Goal: Task Accomplishment & Management: Manage account settings

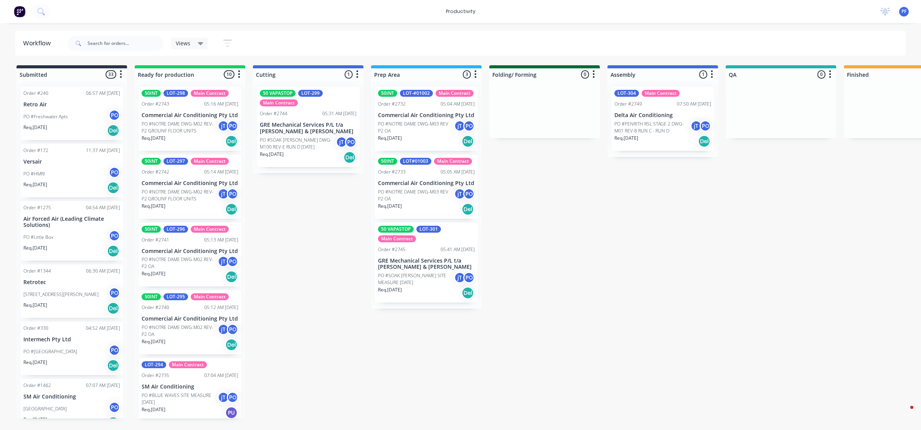
click at [614, 143] on div "Req. [DATE] Del" at bounding box center [662, 141] width 97 height 13
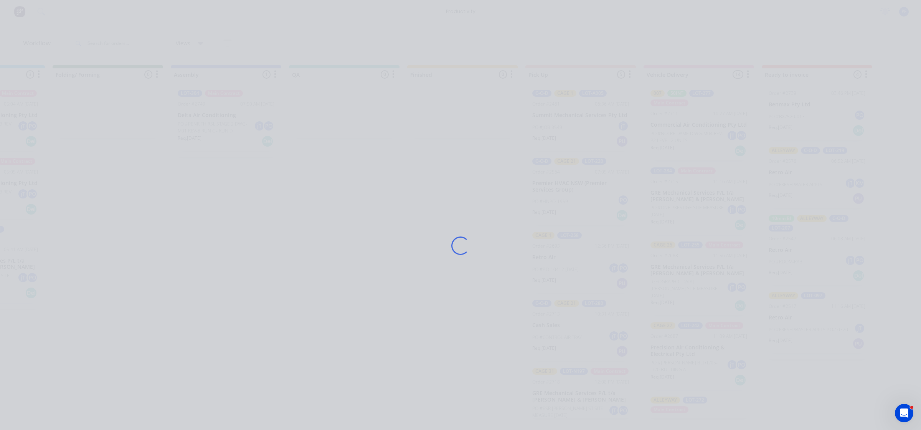
scroll to position [719, 0]
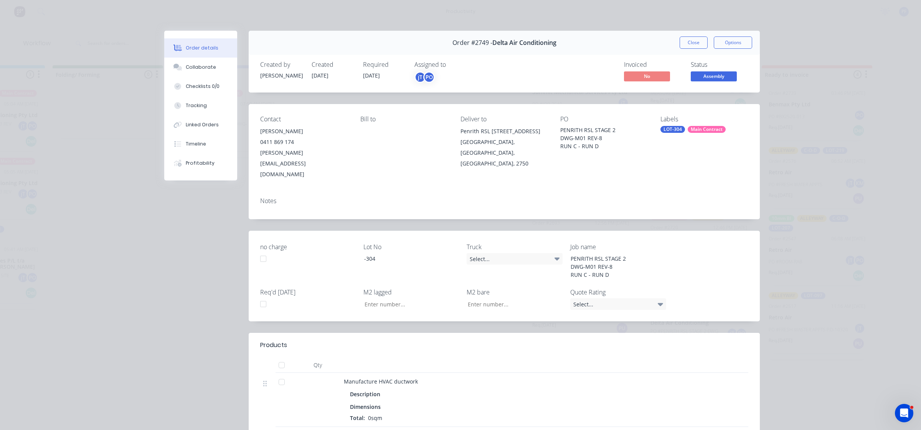
click at [670, 136] on div "Labels LOT-304 Main Contract" at bounding box center [705, 148] width 88 height 64
click at [670, 134] on div "Labels LOT-304 Main Contract" at bounding box center [705, 148] width 88 height 64
click at [670, 133] on div "Labels LOT-304 Main Contract" at bounding box center [705, 148] width 88 height 64
click at [672, 133] on div "Labels LOT-304 Main Contract" at bounding box center [705, 148] width 88 height 64
click at [673, 131] on div "LOT-304" at bounding box center [673, 129] width 25 height 7
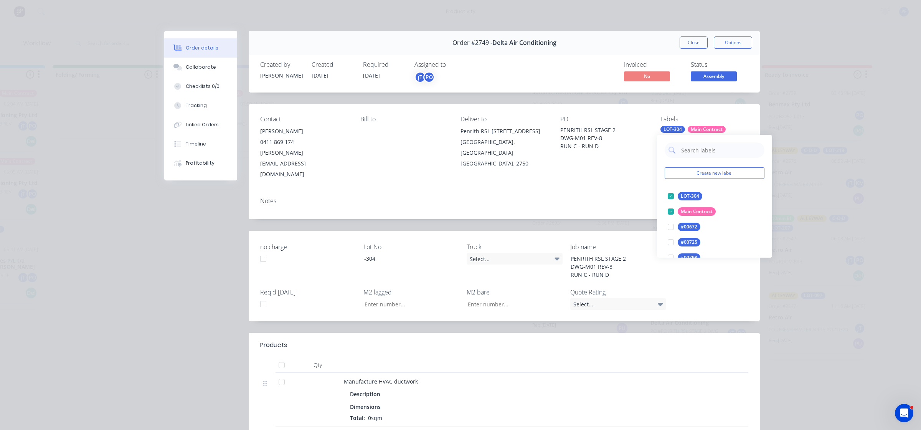
click at [706, 152] on input "text" at bounding box center [721, 149] width 80 height 15
click at [666, 195] on div at bounding box center [670, 195] width 15 height 15
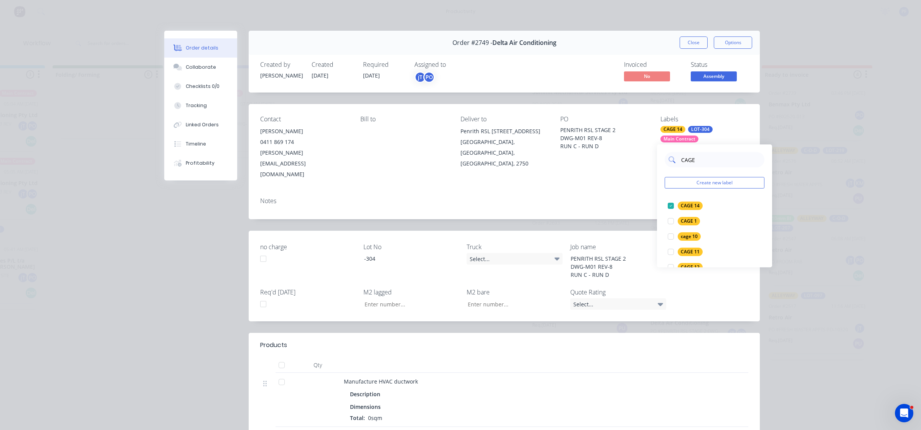
type input "CAGE 3"
click at [668, 204] on div at bounding box center [670, 205] width 15 height 15
click at [626, 198] on div "Order #2749 - Delta Air Conditioning Close Options Created by [PERSON_NAME] Cre…" at bounding box center [462, 297] width 596 height 533
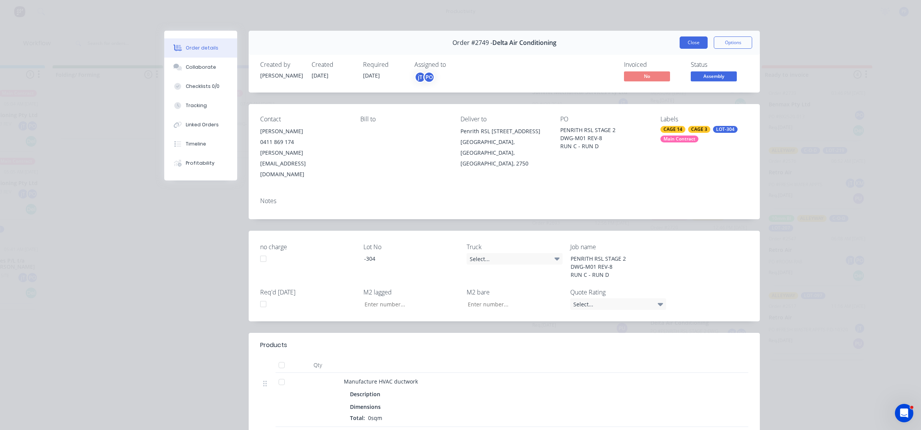
click at [690, 48] on button "Close" at bounding box center [694, 42] width 28 height 12
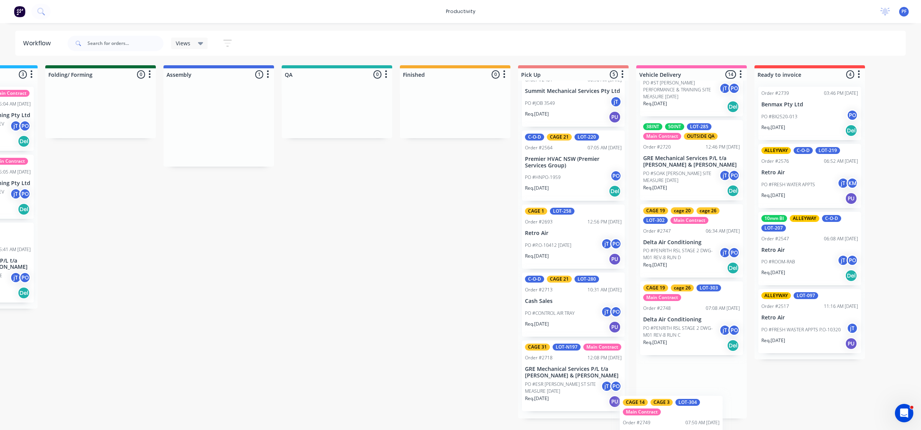
scroll to position [799, 0]
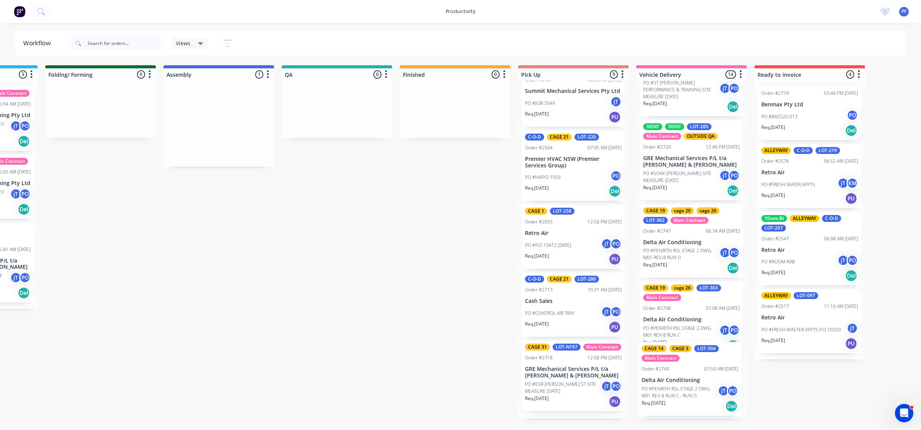
drag, startPoint x: 220, startPoint y: 133, endPoint x: 686, endPoint y: 390, distance: 532.5
click at [686, 390] on div "Submitted 33 Order #240 06:57 AM [DATE] Retro Air PO #Freshwater Apts PO Req. […" at bounding box center [301, 241] width 1503 height 353
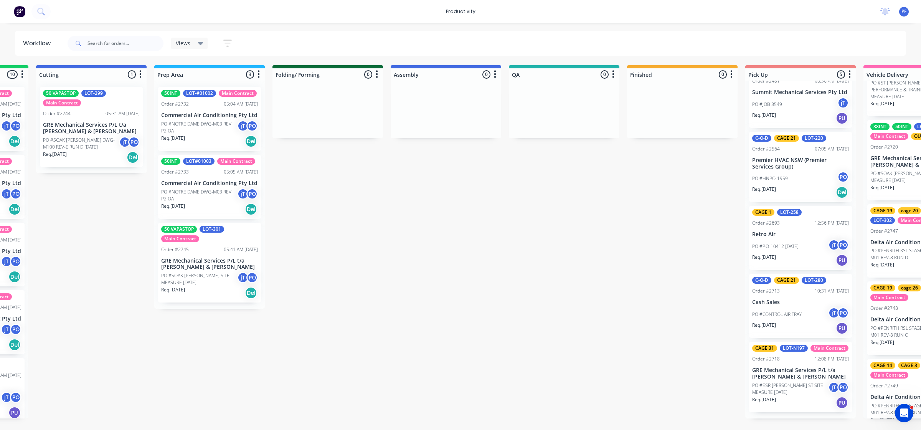
scroll to position [0, 114]
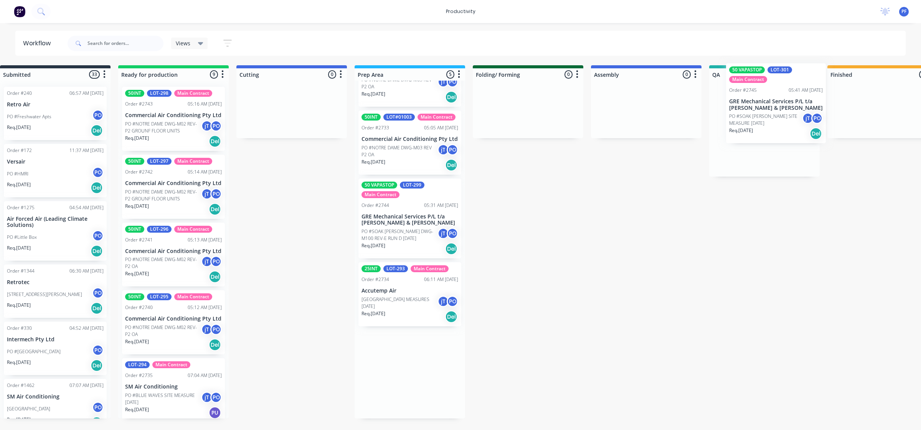
scroll to position [0, 30]
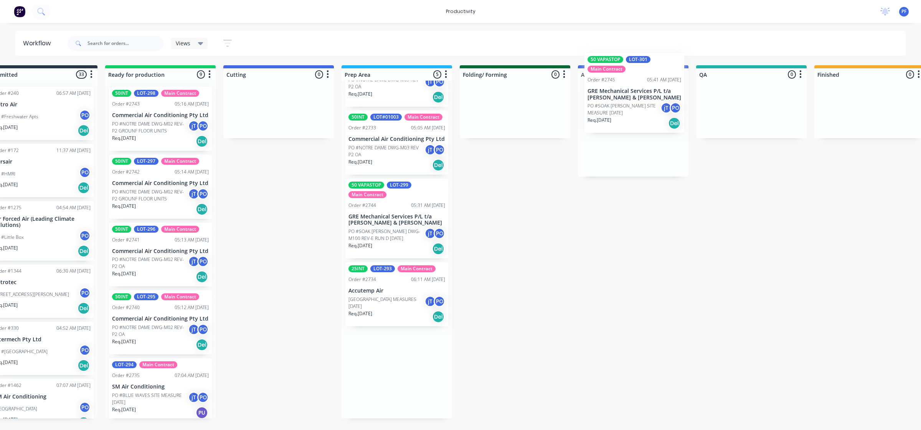
drag, startPoint x: 411, startPoint y: 231, endPoint x: 622, endPoint y: 100, distance: 249.1
click at [622, 100] on div "Submitted 33 Order #240 06:57 AM [DATE] Retro Air PO #Freshwater Apts PO Req. […" at bounding box center [716, 241] width 1503 height 353
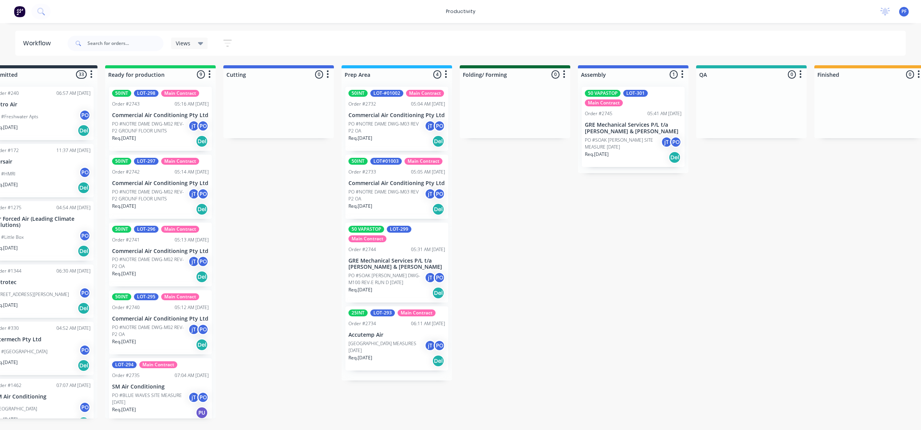
scroll to position [0, 0]
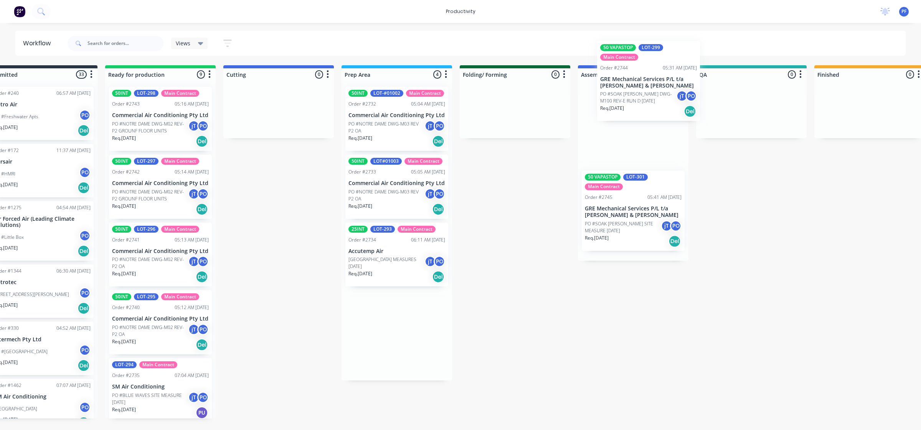
drag, startPoint x: 391, startPoint y: 239, endPoint x: 634, endPoint y: 70, distance: 295.6
click at [634, 70] on div "Submitted 33 Order #240 06:57 AM [DATE] Retro Air PO #Freshwater Apts PO Req. […" at bounding box center [716, 241] width 1503 height 353
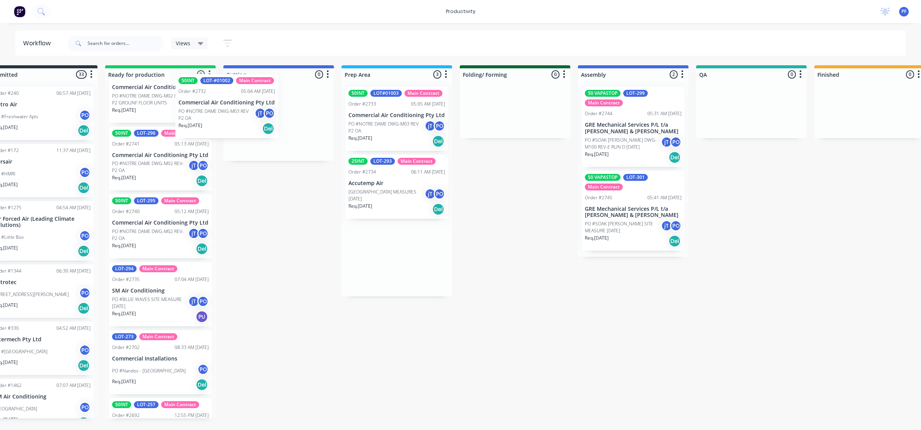
scroll to position [0, 24]
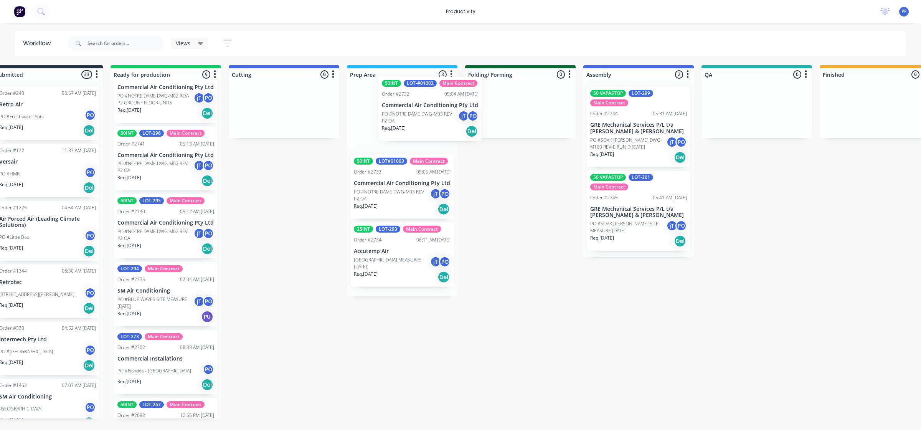
drag, startPoint x: 383, startPoint y: 137, endPoint x: 342, endPoint y: 117, distance: 45.0
click at [342, 118] on div "Submitted 33 Order #240 06:57 AM [DATE] Retro Air PO #Freshwater Apts PO Req. […" at bounding box center [721, 241] width 1503 height 353
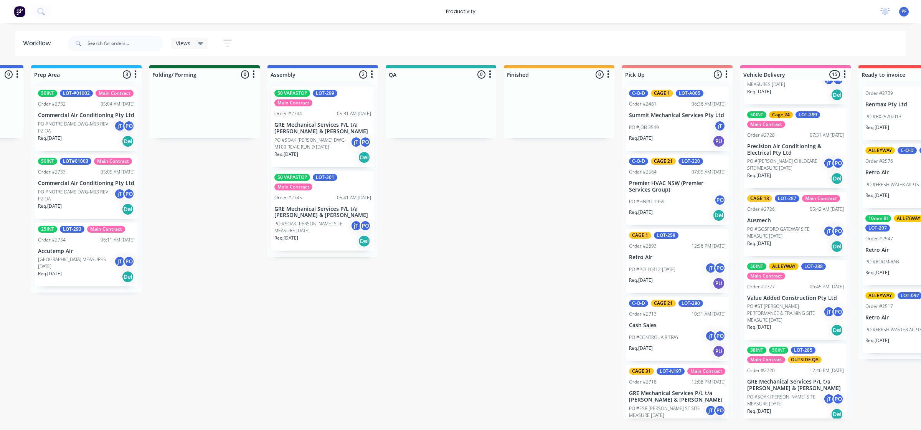
scroll to position [799, 0]
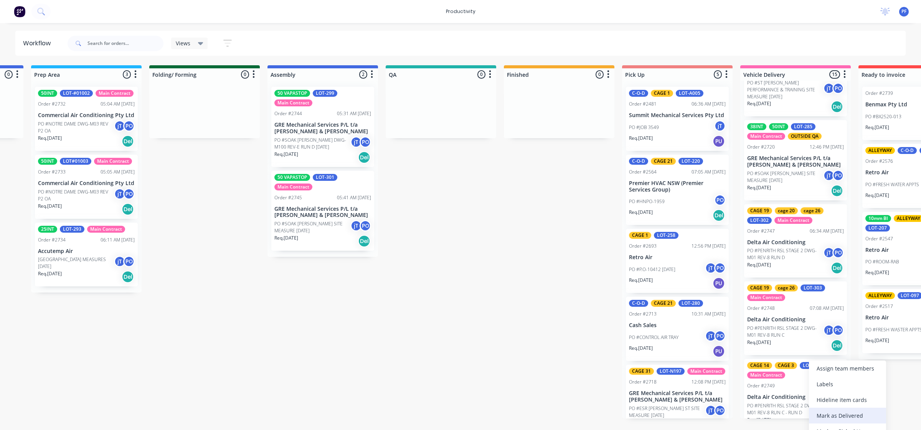
click at [828, 413] on div "Mark as Delivered" at bounding box center [847, 416] width 77 height 16
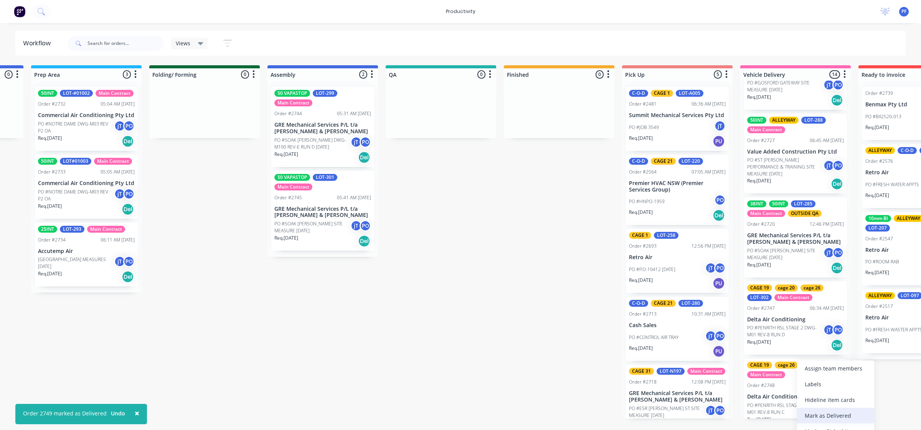
click at [813, 408] on div "Mark as Delivered" at bounding box center [835, 416] width 77 height 16
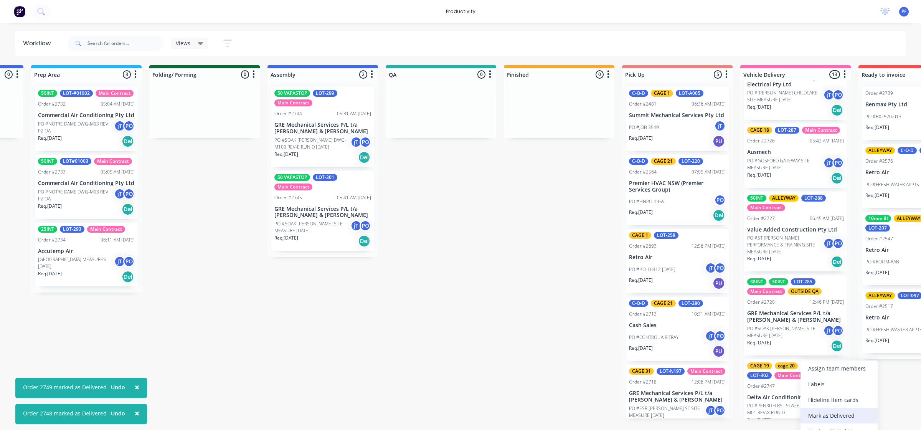
click at [824, 416] on div "Mark as Delivered" at bounding box center [839, 416] width 77 height 16
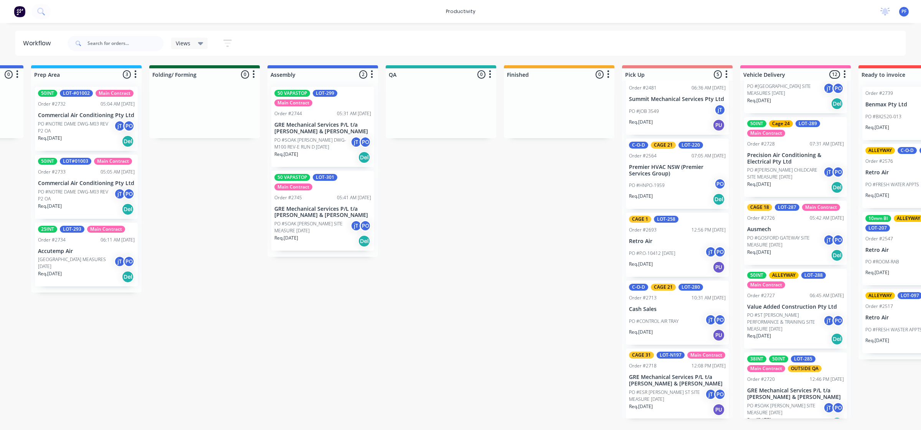
scroll to position [25, 0]
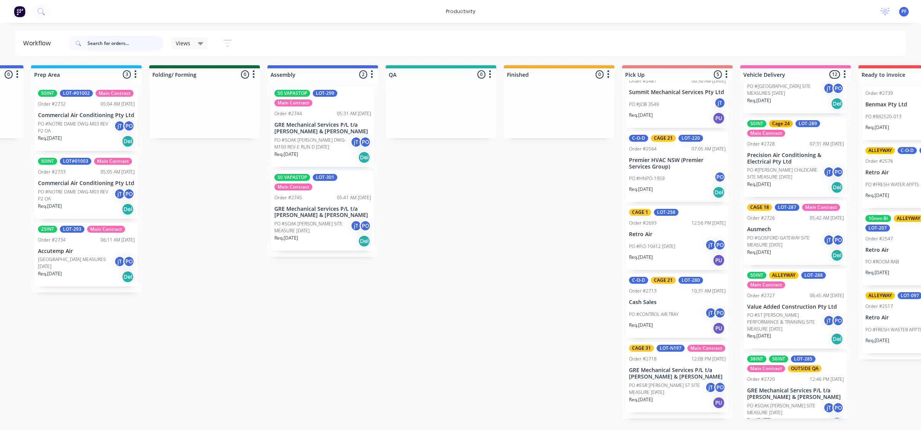
click at [96, 43] on input "text" at bounding box center [126, 43] width 76 height 15
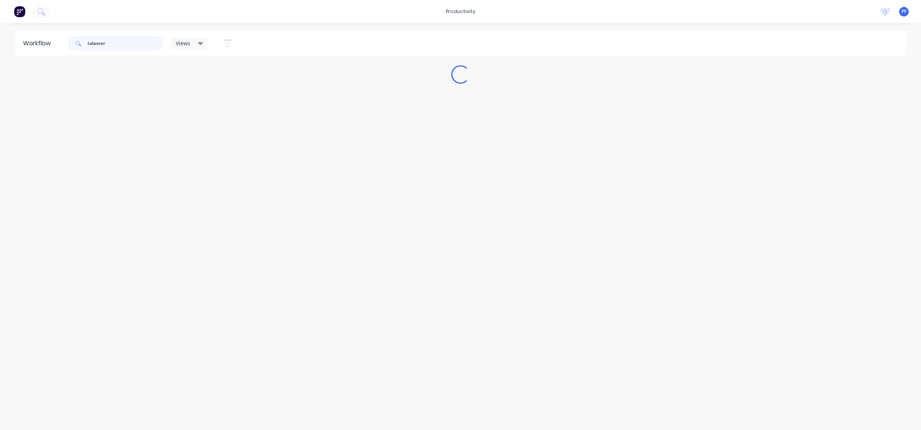
scroll to position [0, 0]
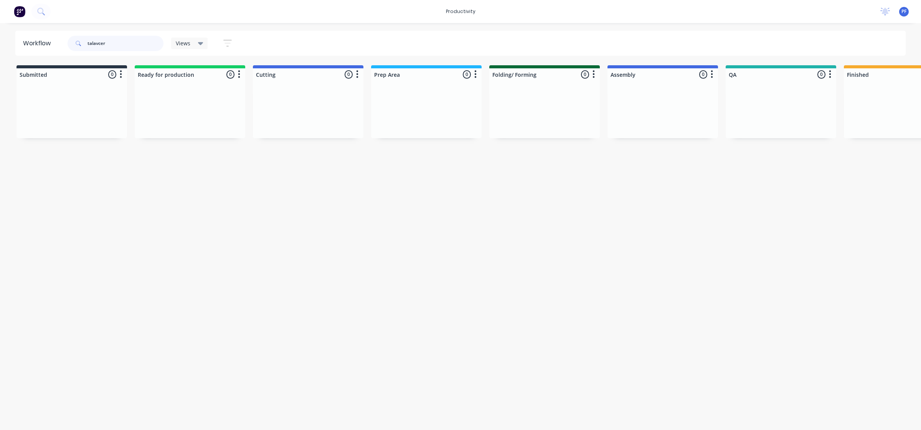
click at [101, 43] on input "talavcer" at bounding box center [126, 43] width 76 height 15
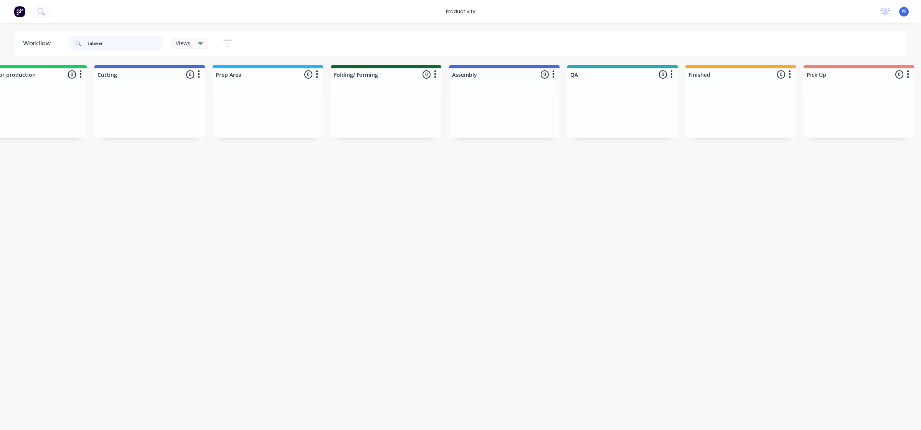
scroll to position [0, 581]
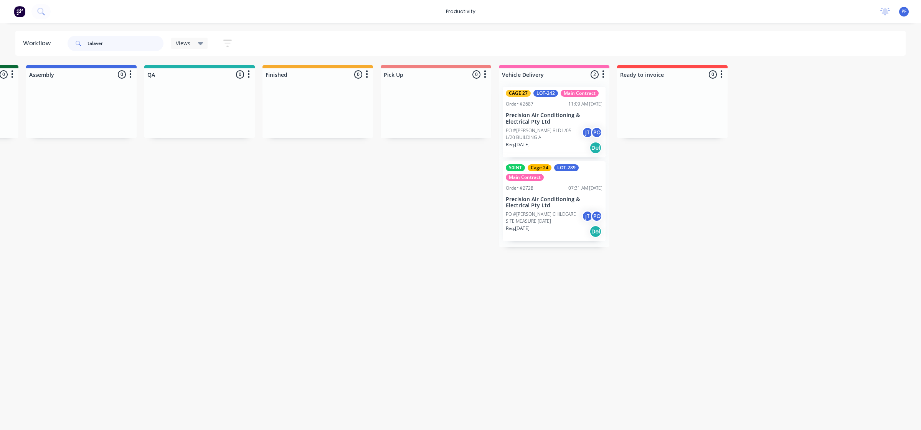
type input "talaver"
click at [559, 265] on div "Mark as Delivered" at bounding box center [572, 265] width 77 height 16
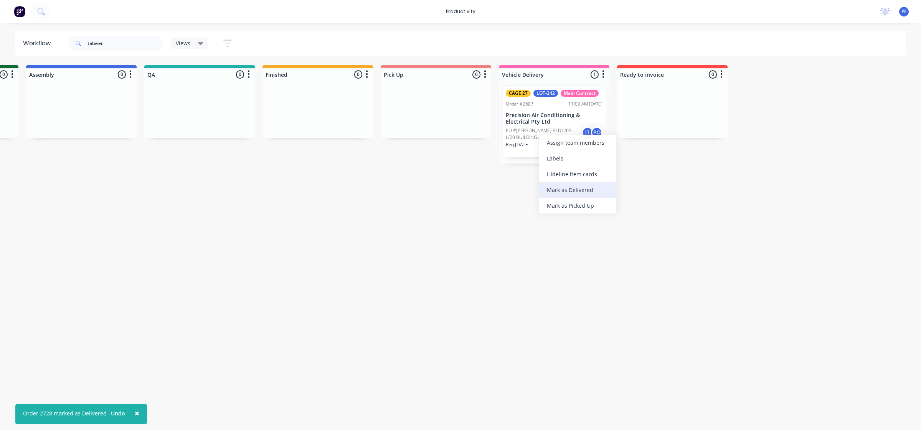
drag, startPoint x: 603, startPoint y: 187, endPoint x: 199, endPoint y: 63, distance: 422.3
click at [600, 187] on div "Mark as Delivered" at bounding box center [577, 190] width 77 height 16
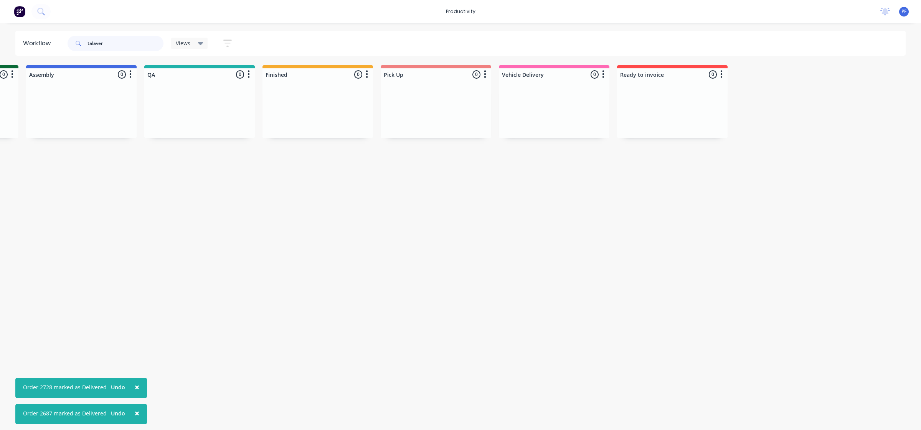
drag, startPoint x: 127, startPoint y: 43, endPoint x: 0, endPoint y: 54, distance: 127.1
click at [0, 53] on div "Workflow talaver Views Save new view None (Default) edit Assembly edit Dispatch…" at bounding box center [460, 43] width 921 height 25
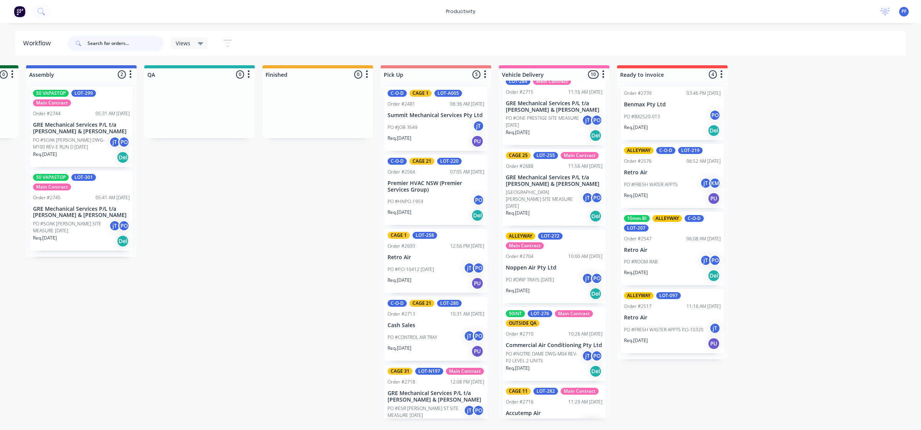
scroll to position [96, 0]
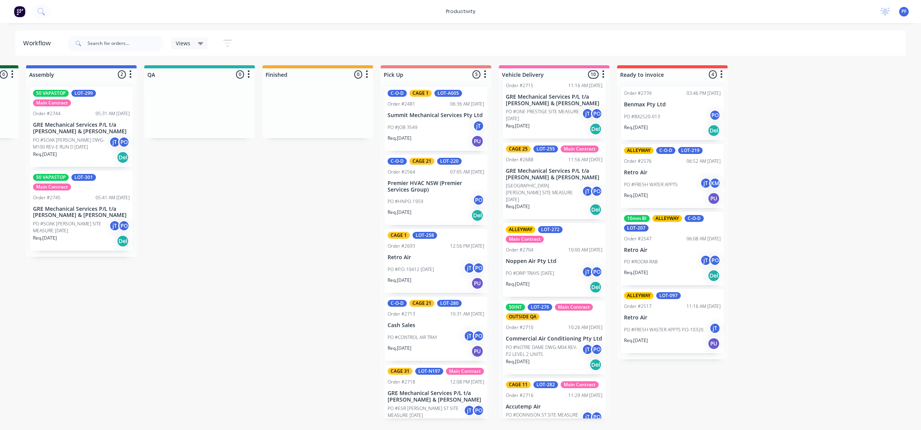
drag, startPoint x: 525, startPoint y: 274, endPoint x: 530, endPoint y: 273, distance: 5.3
click at [556, 326] on div "Mark as Delivered" at bounding box center [564, 332] width 77 height 16
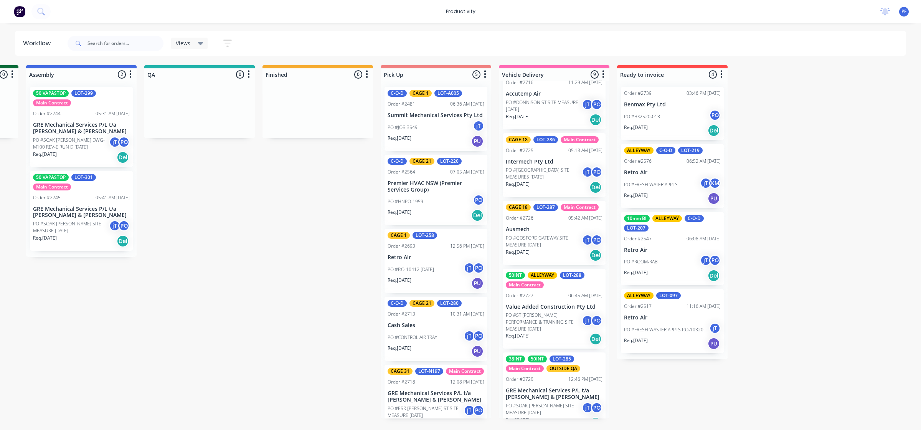
scroll to position [25, 0]
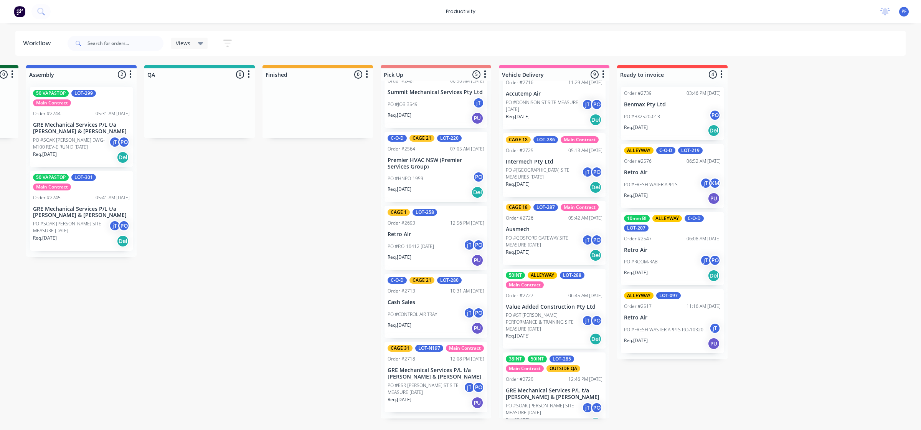
drag, startPoint x: 338, startPoint y: 379, endPoint x: 438, endPoint y: 399, distance: 101.8
click at [341, 379] on div "Submitted 35 Order #240 06:57 AM 27/09/24 Retro Air PO #Freshwater Apts PO Req.…" at bounding box center [164, 241] width 1503 height 353
click at [463, 415] on div "Mark as Delivered" at bounding box center [482, 416] width 77 height 16
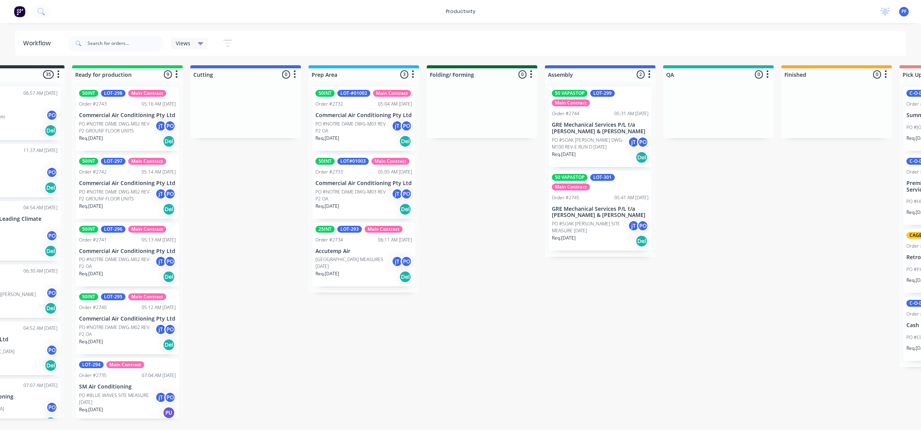
scroll to position [0, 0]
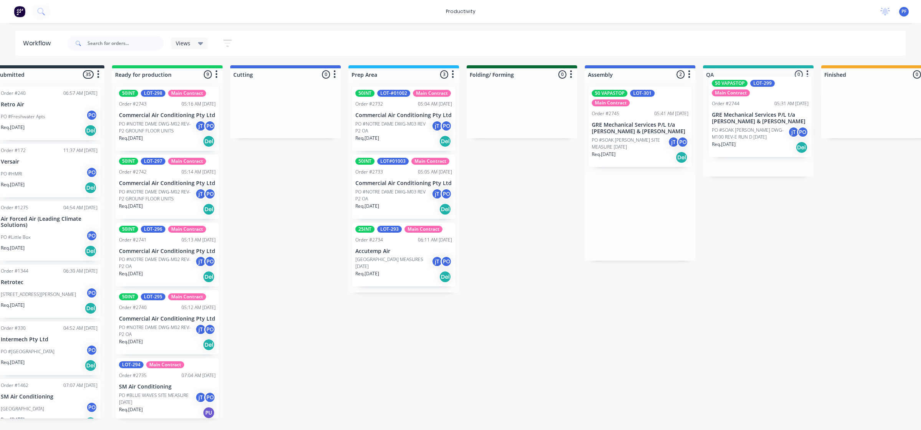
drag, startPoint x: 625, startPoint y: 135, endPoint x: 735, endPoint y: 123, distance: 111.3
click at [735, 123] on div "Submitted 35 Order #240 06:57 AM 27/09/24 Retro Air PO #Freshwater Apts PO Req.…" at bounding box center [722, 241] width 1503 height 353
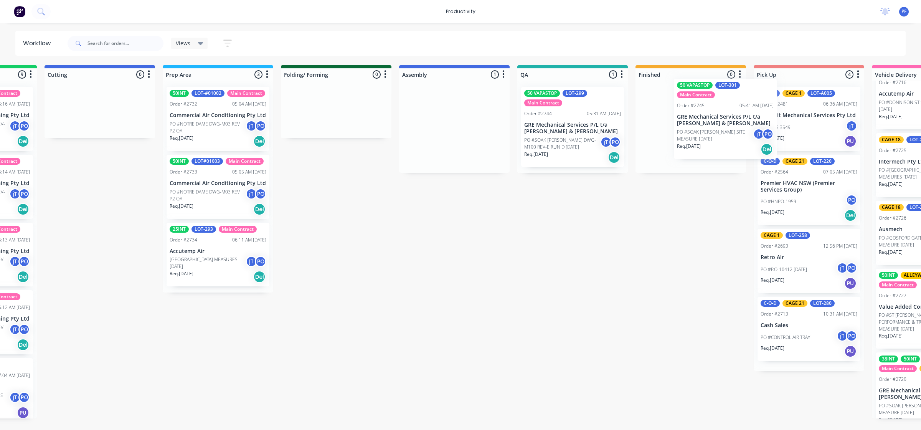
scroll to position [0, 215]
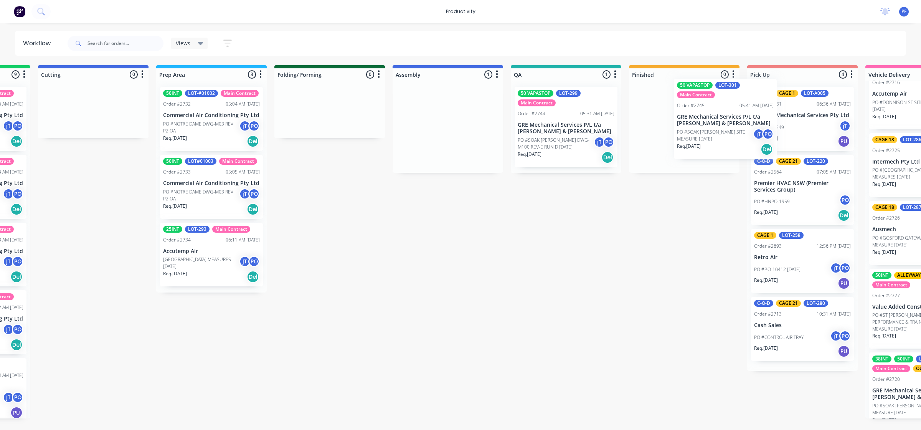
drag, startPoint x: 655, startPoint y: 131, endPoint x: 720, endPoint y: 120, distance: 66.6
click at [720, 120] on div "Submitted 35 Order #240 06:57 AM 27/09/24 Retro Air PO #Freshwater Apts PO Req.…" at bounding box center [530, 241] width 1503 height 353
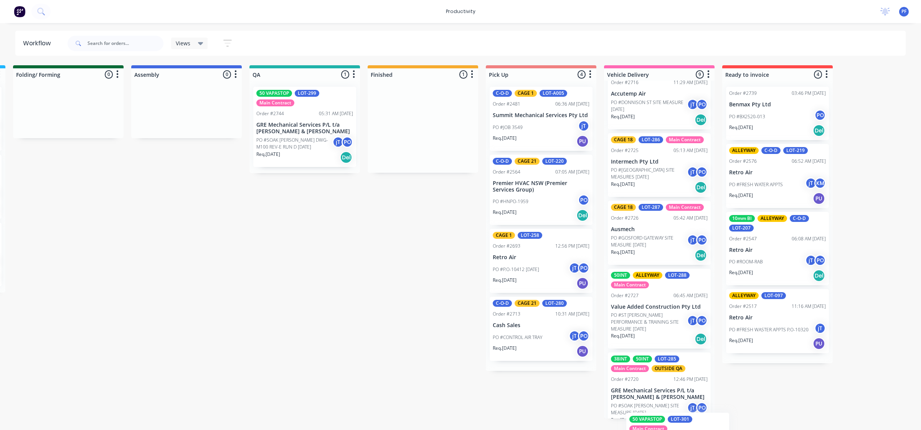
scroll to position [413, 0]
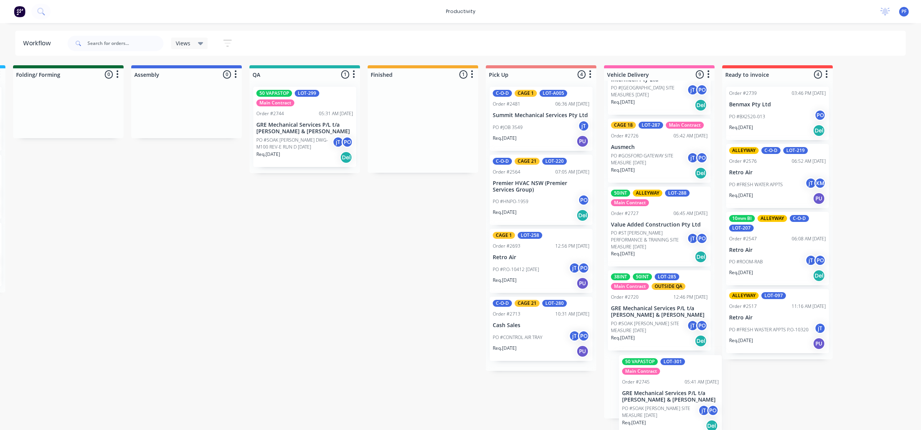
drag, startPoint x: 661, startPoint y: 132, endPoint x: 653, endPoint y: 401, distance: 269.2
click at [653, 401] on div "Submitted 35 Order #240 06:57 AM 27/09/24 Retro Air PO #Freshwater Apts PO Req.…" at bounding box center [269, 241] width 1503 height 353
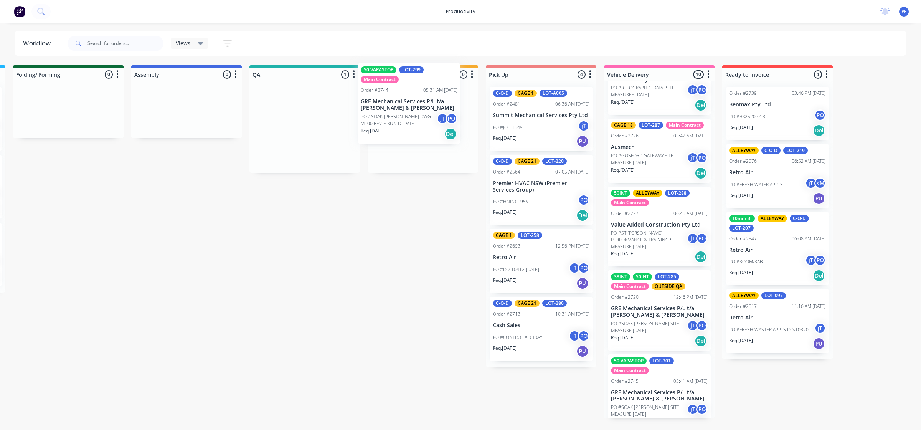
drag, startPoint x: 346, startPoint y: 139, endPoint x: 421, endPoint y: 126, distance: 76.4
click at [421, 126] on div "Submitted 35 Order #240 06:57 AM 27/09/24 Retro Air PO #Freshwater Apts PO Req.…" at bounding box center [269, 241] width 1503 height 353
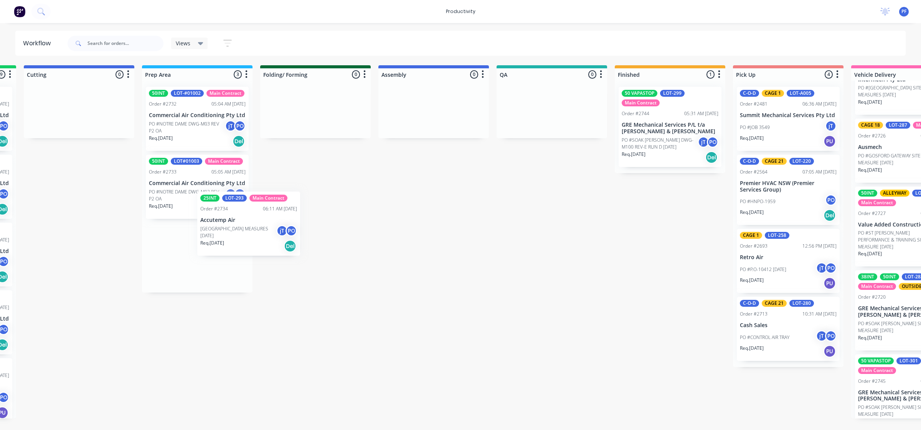
scroll to position [0, 229]
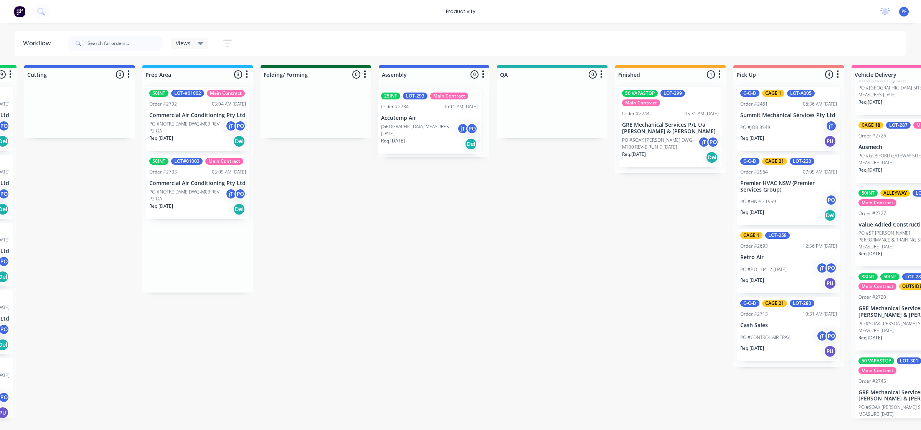
drag, startPoint x: 188, startPoint y: 274, endPoint x: 429, endPoint y: 134, distance: 278.1
click at [429, 134] on div "Submitted 35 Order #240 06:57 AM 27/09/24 Retro Air PO #Freshwater Apts PO Req.…" at bounding box center [516, 241] width 1503 height 353
